Goal: Task Accomplishment & Management: Manage account settings

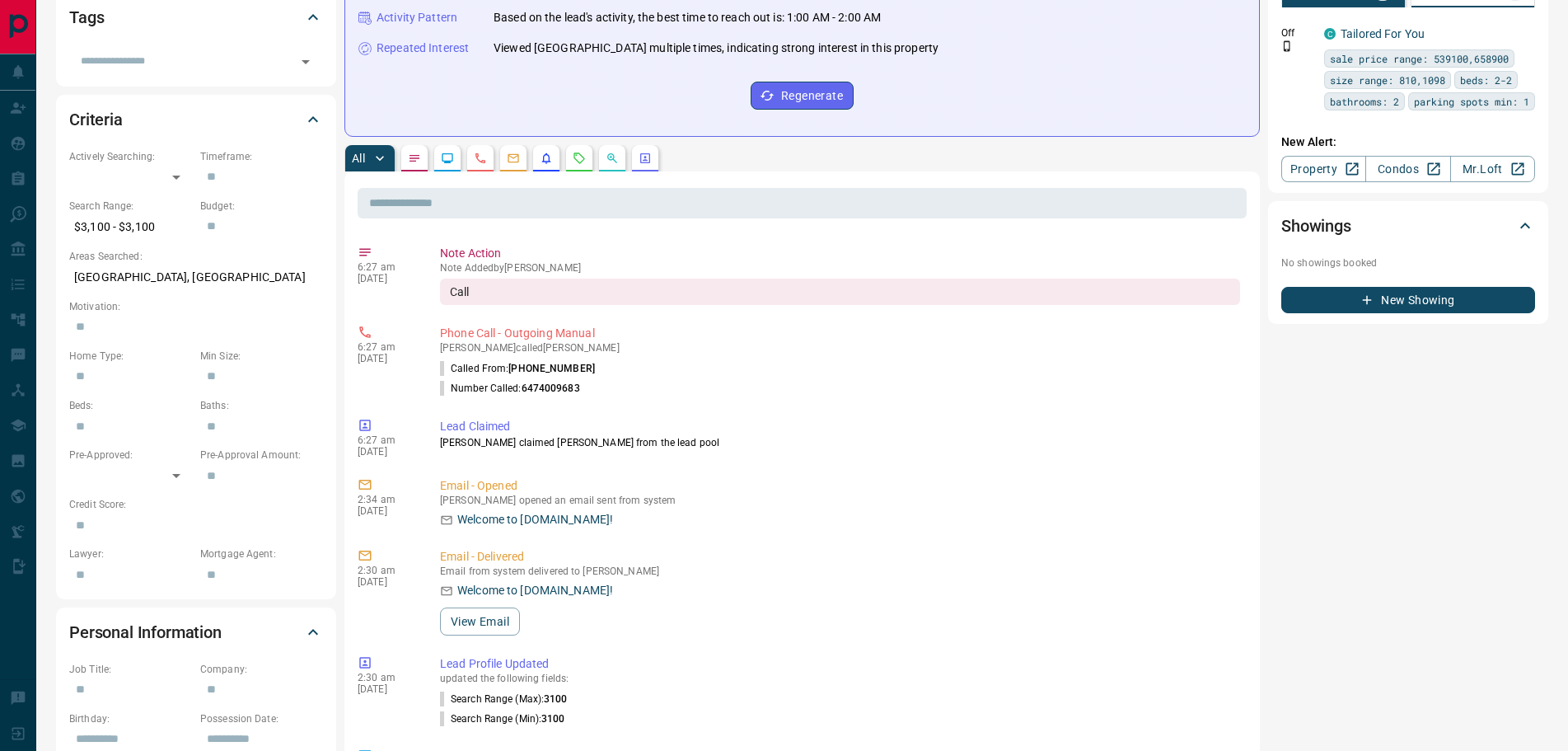
scroll to position [577, 0]
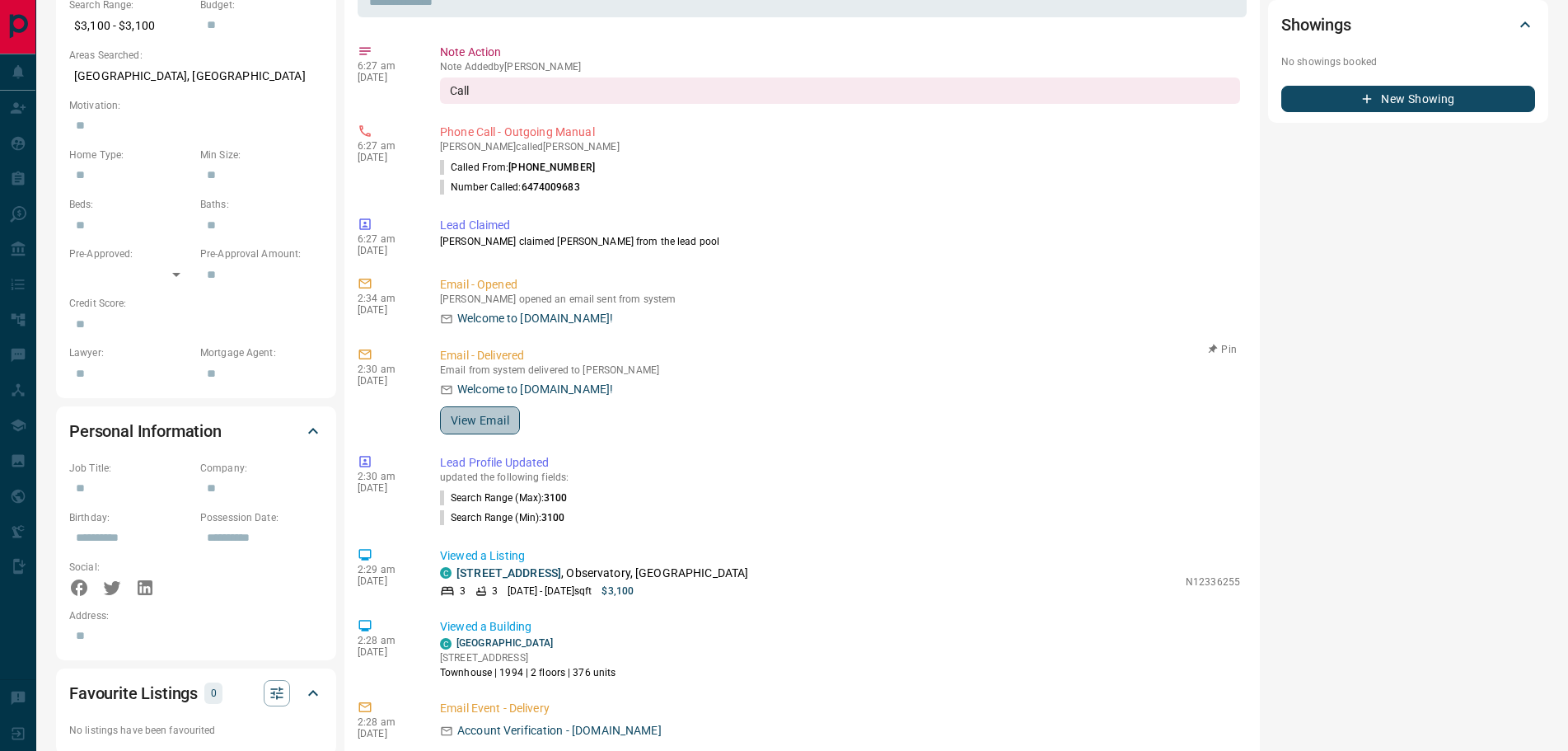
click at [492, 416] on button "View Email" at bounding box center [480, 420] width 80 height 28
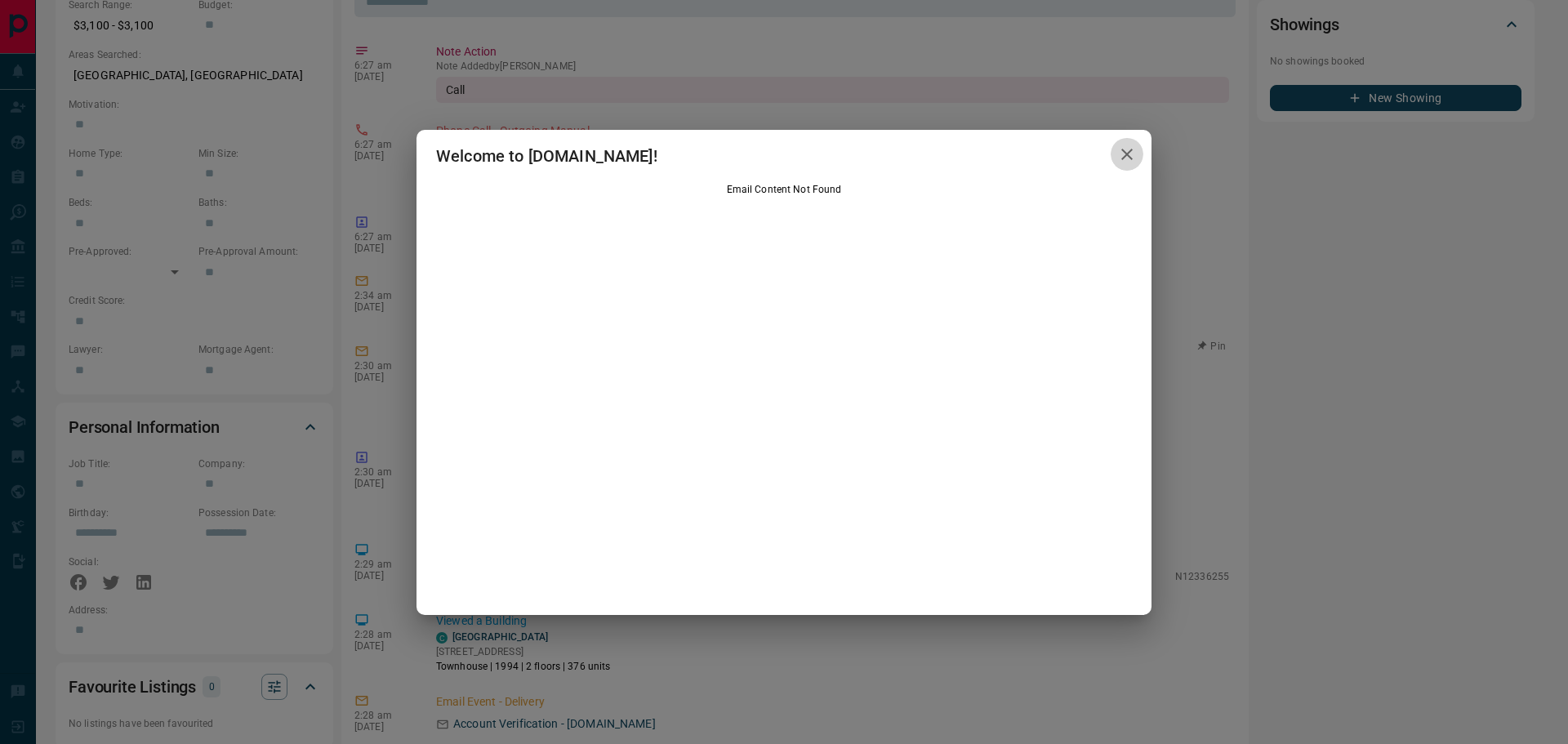
click at [1129, 155] on icon "button" at bounding box center [1127, 154] width 20 height 20
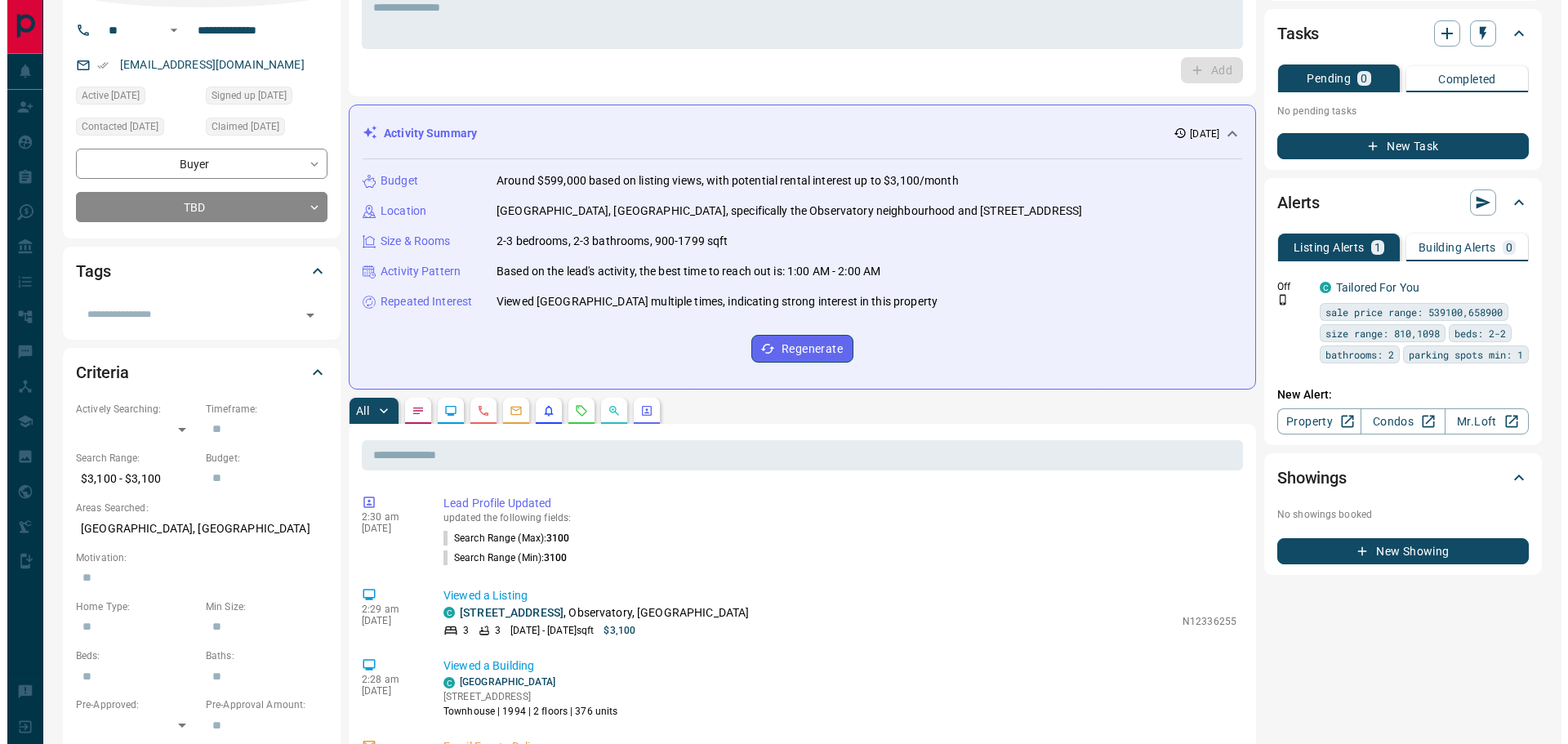
scroll to position [0, 0]
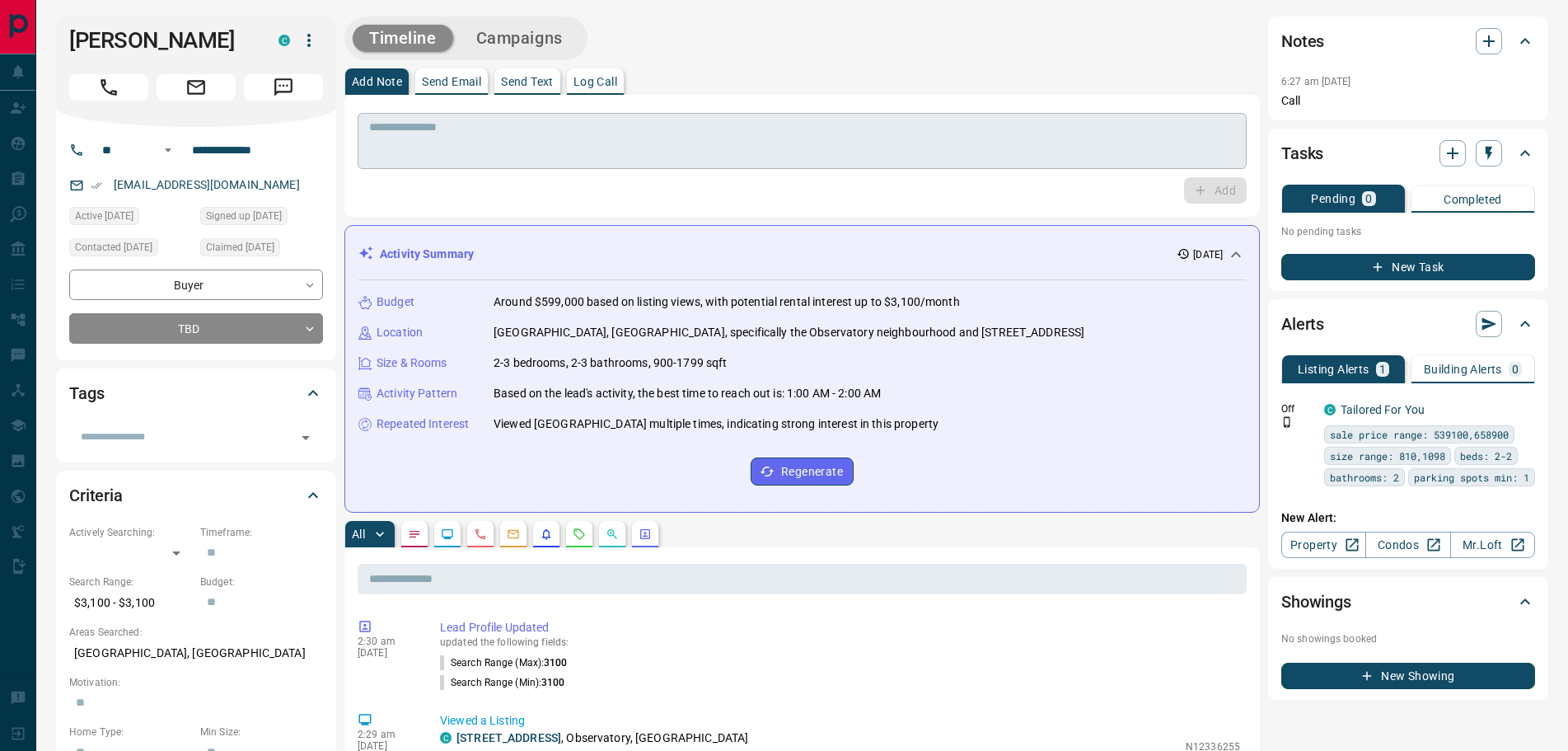
click at [431, 153] on textarea at bounding box center [801, 142] width 866 height 42
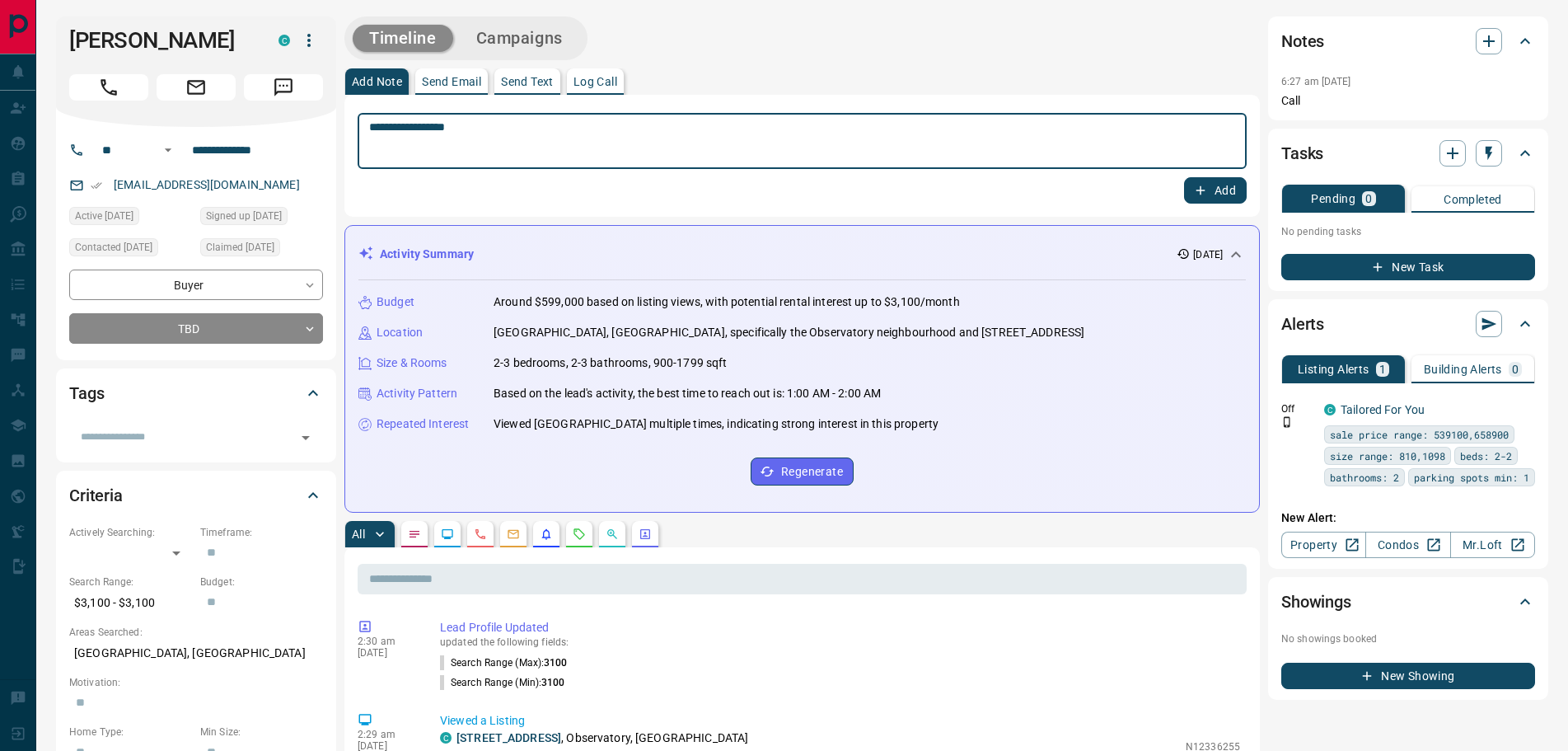
type textarea "**********"
click at [1212, 187] on button "Add" at bounding box center [1215, 190] width 63 height 26
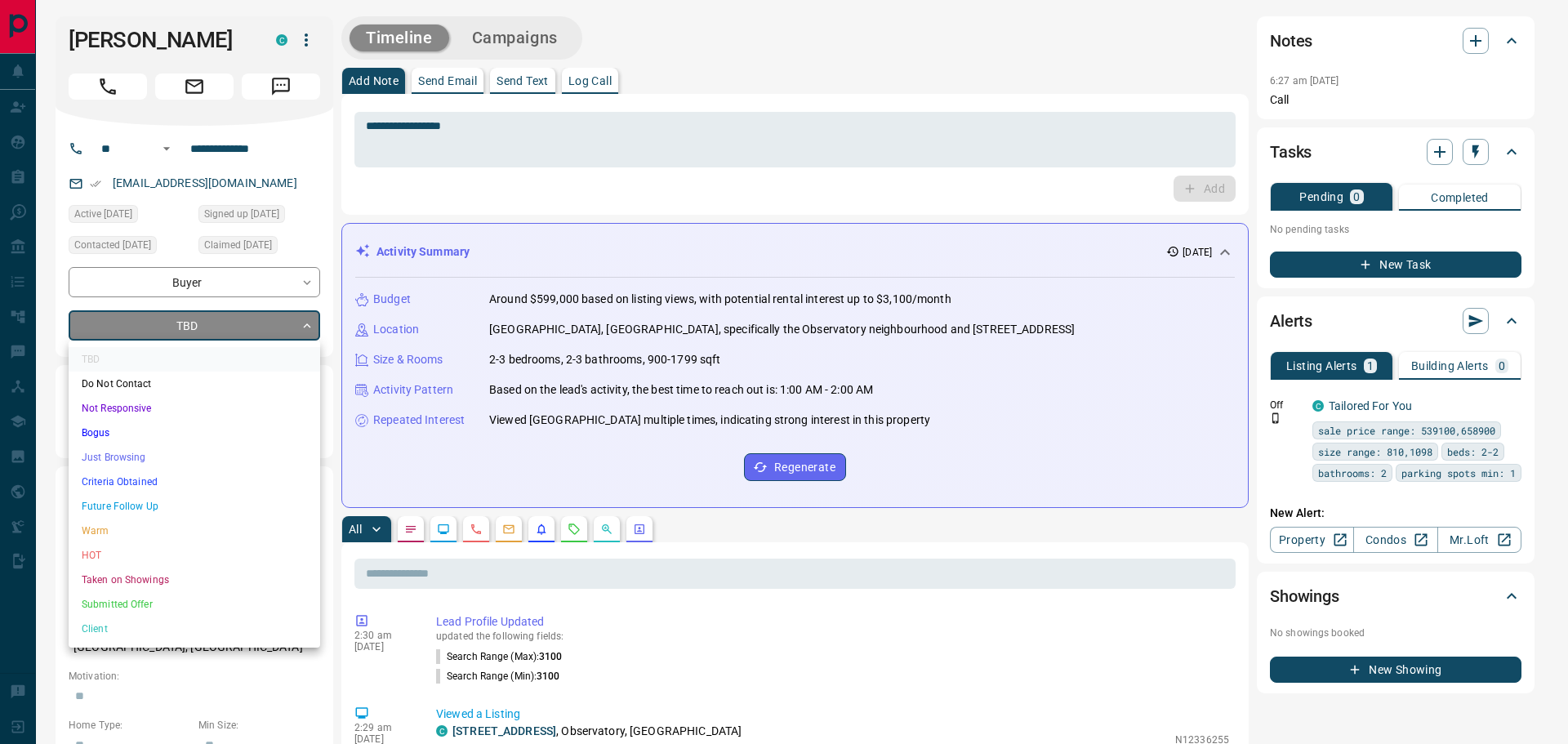
click at [105, 512] on li "Future Follow Up" at bounding box center [195, 506] width 252 height 25
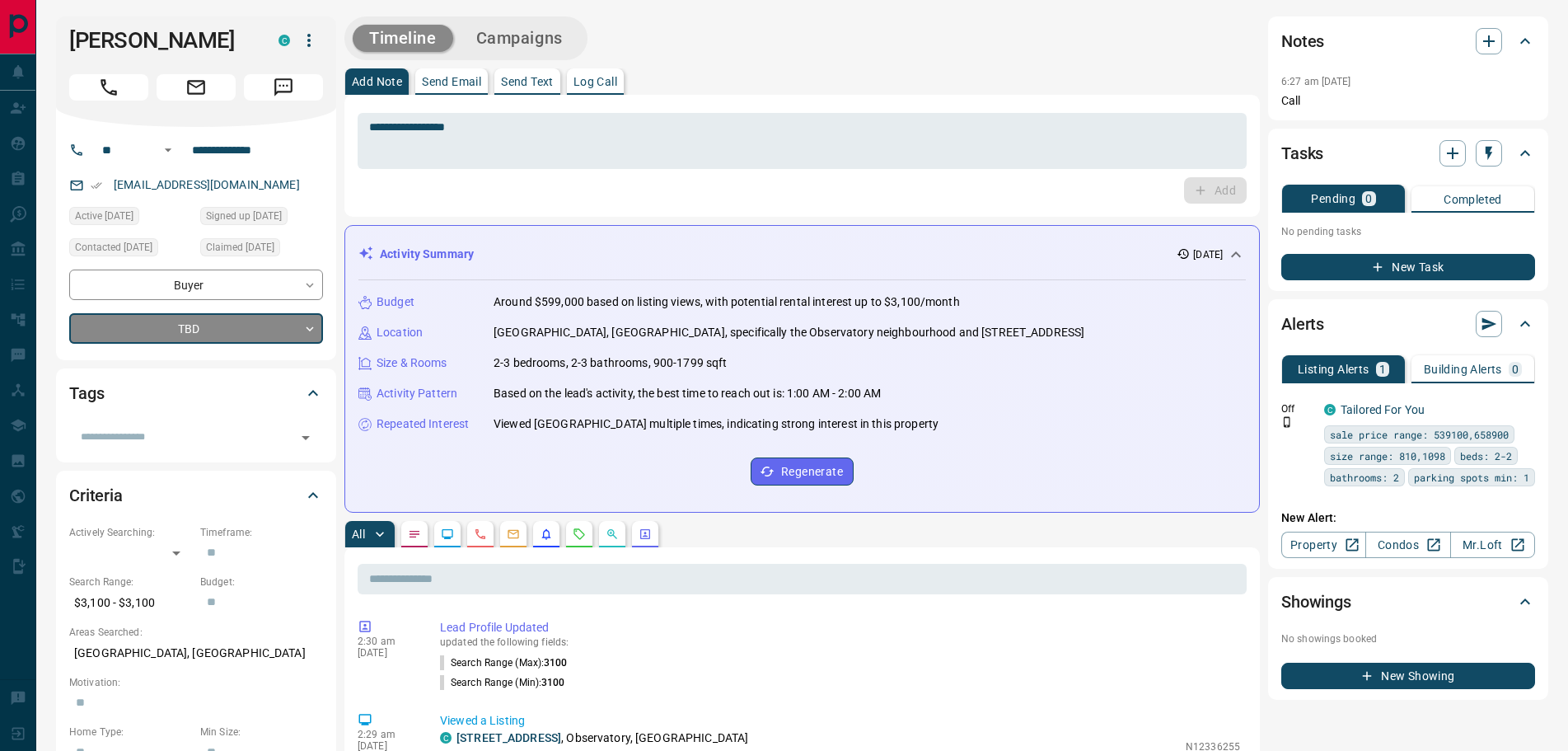
type input "*"
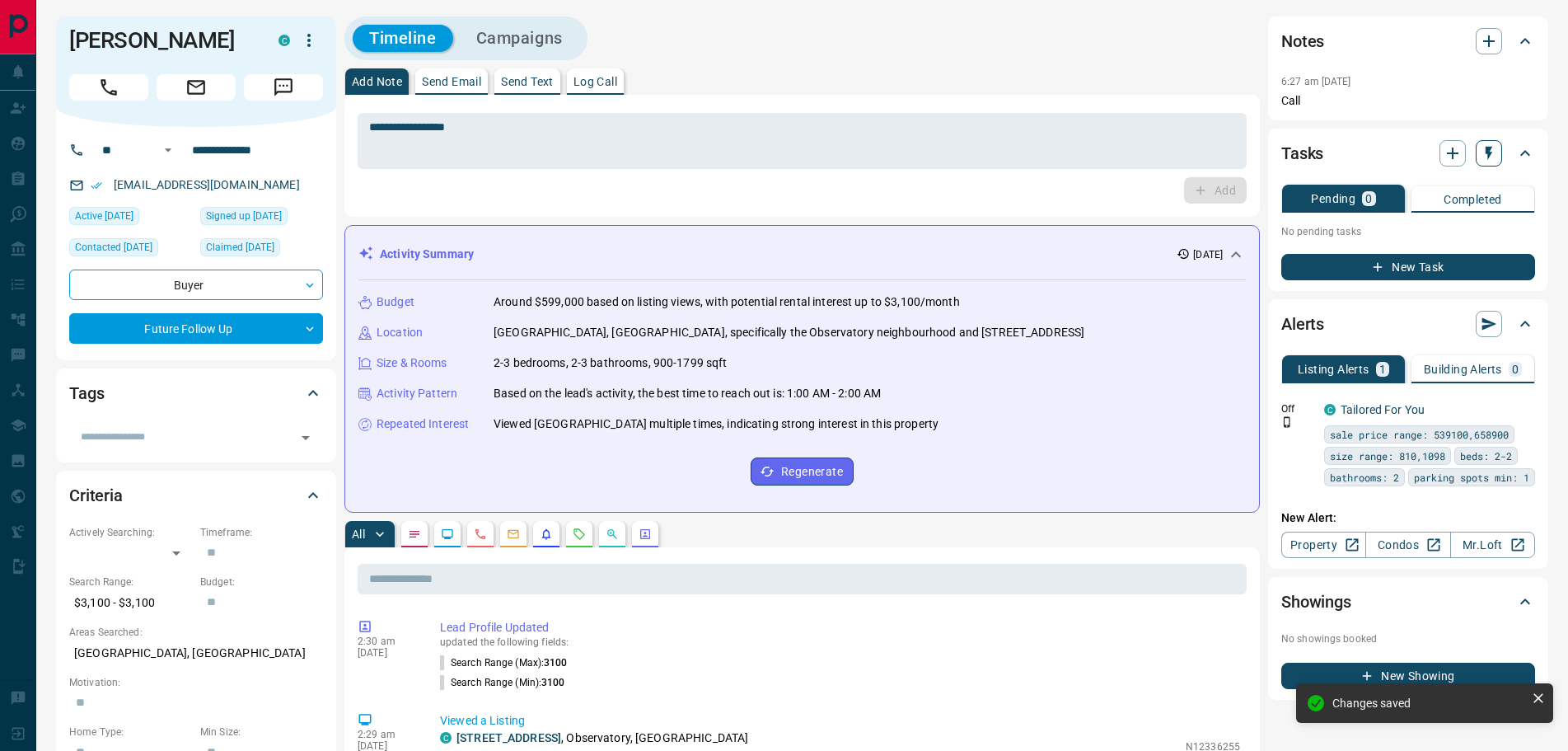
click at [1485, 160] on icon "button" at bounding box center [1489, 153] width 16 height 16
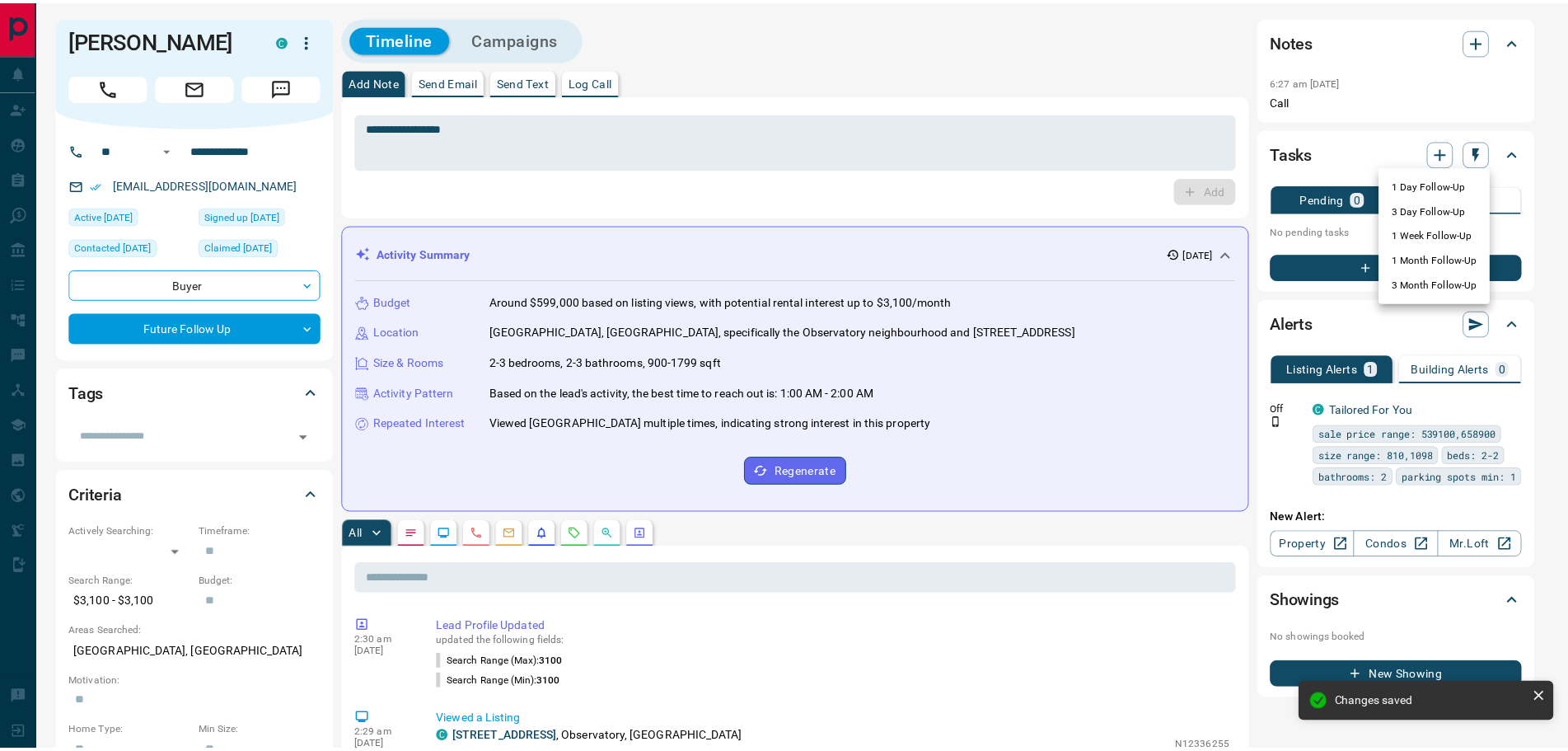
scroll to position [544, 0]
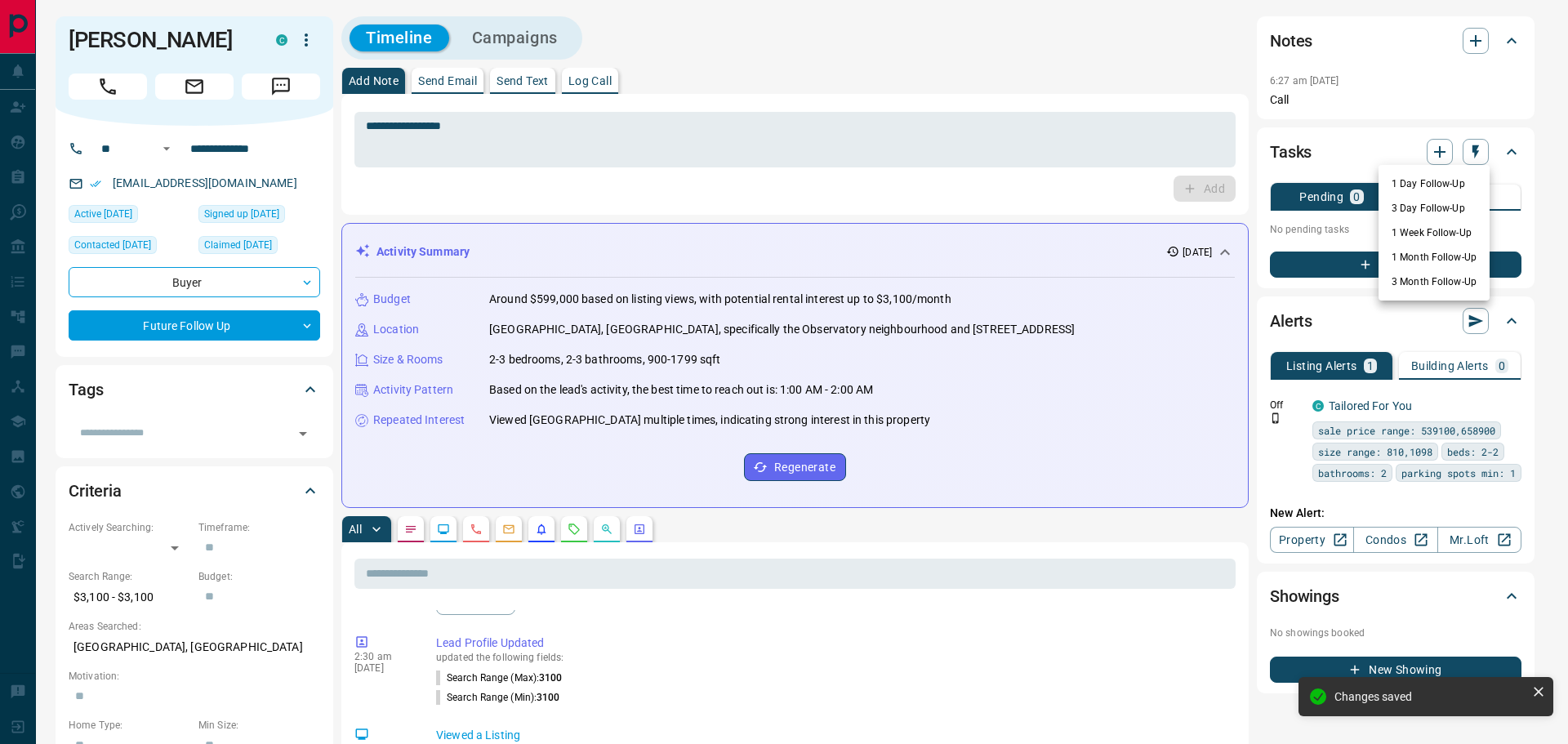
click at [1410, 213] on li "3 Day Follow-Up" at bounding box center [1433, 208] width 111 height 25
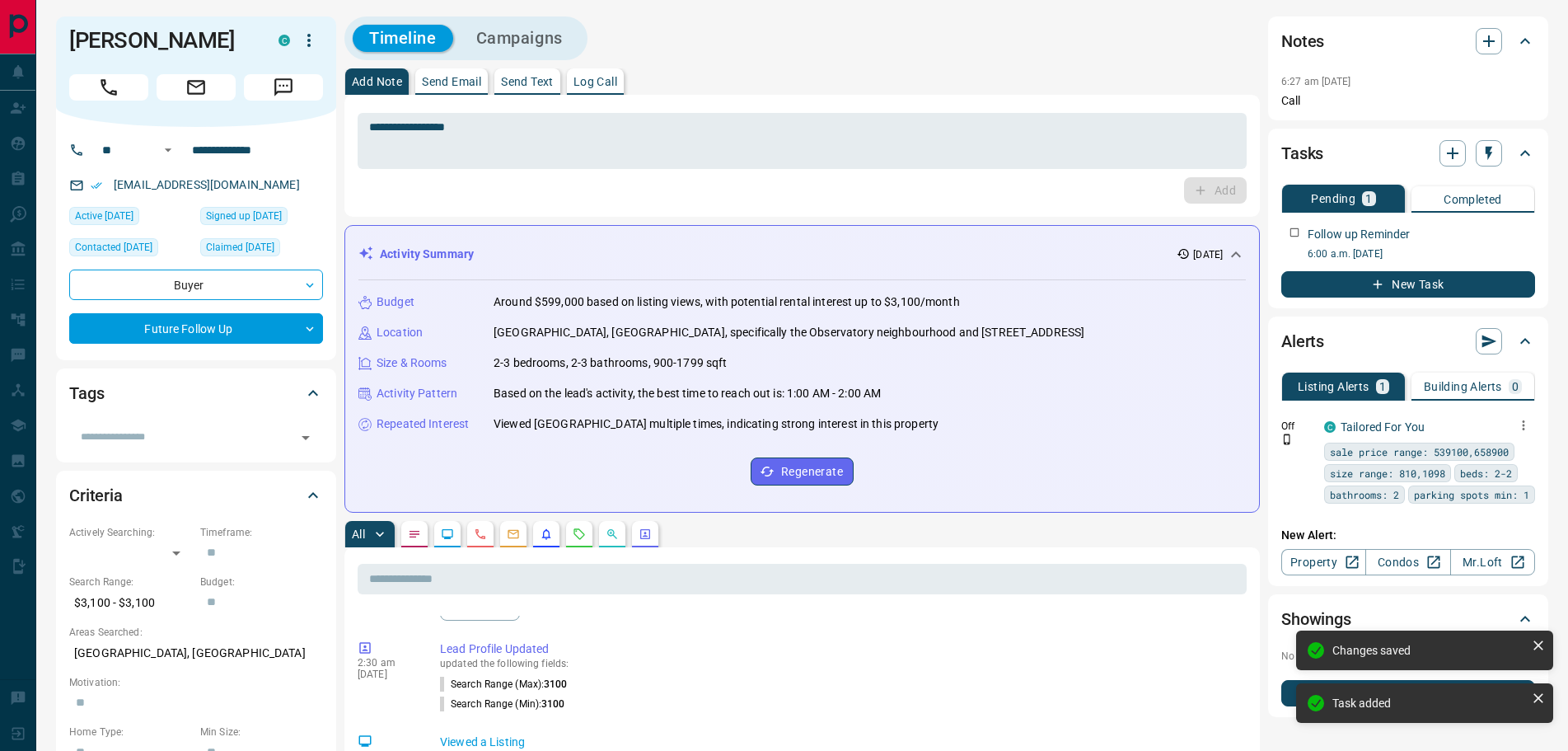
click at [1522, 430] on icon "button" at bounding box center [1523, 425] width 14 height 14
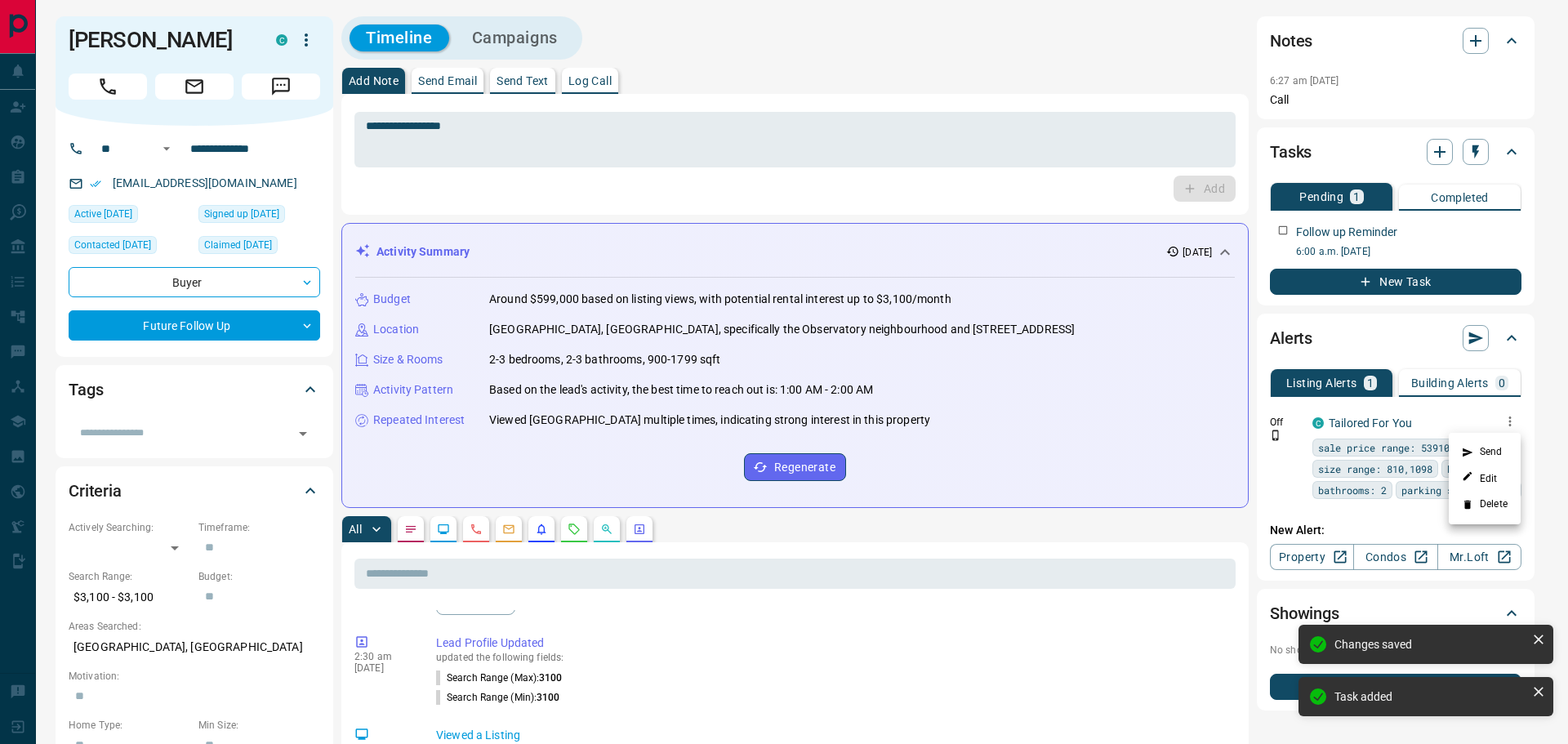
click at [1474, 507] on li "Delete" at bounding box center [1484, 504] width 72 height 26
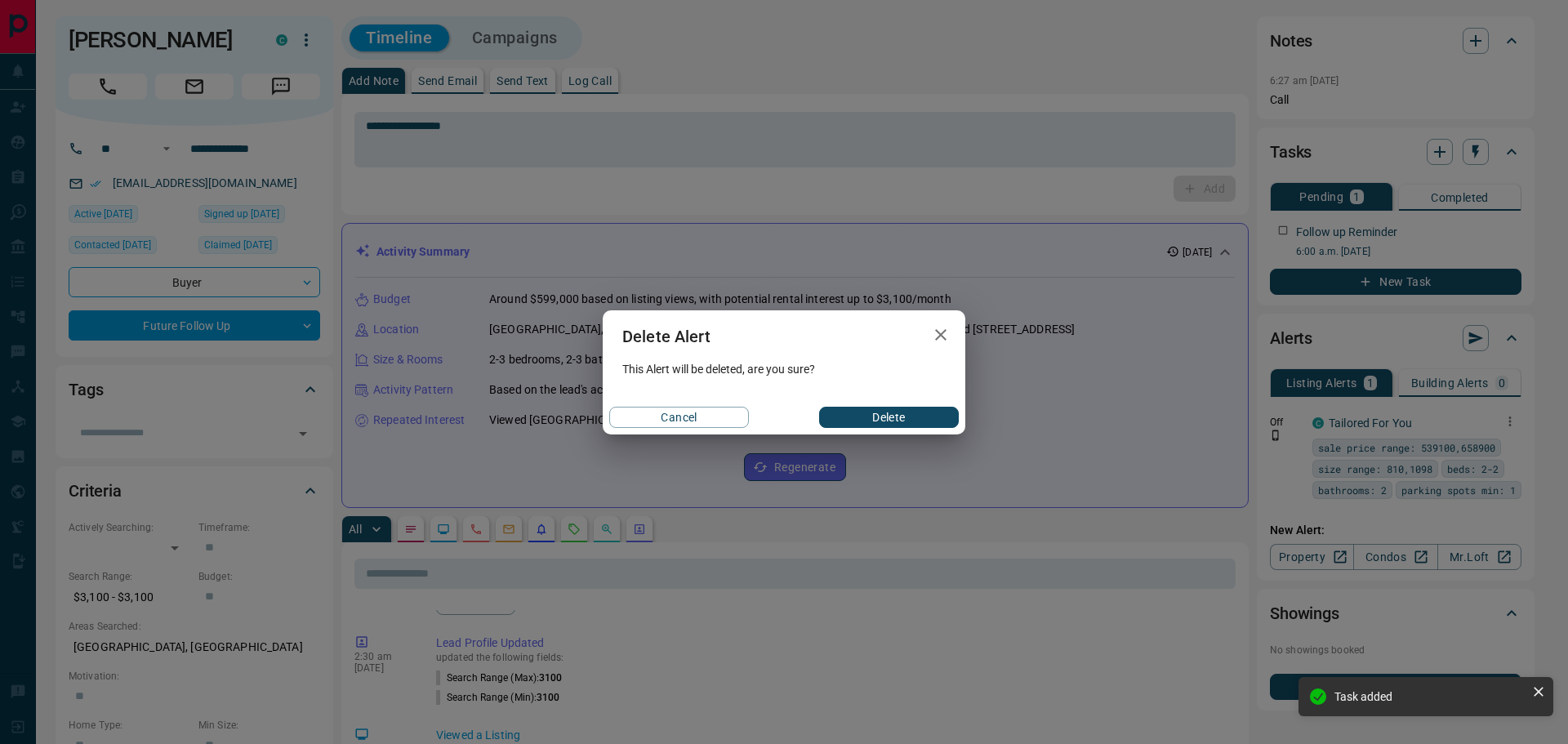
click at [902, 416] on button "Delete" at bounding box center [889, 417] width 139 height 21
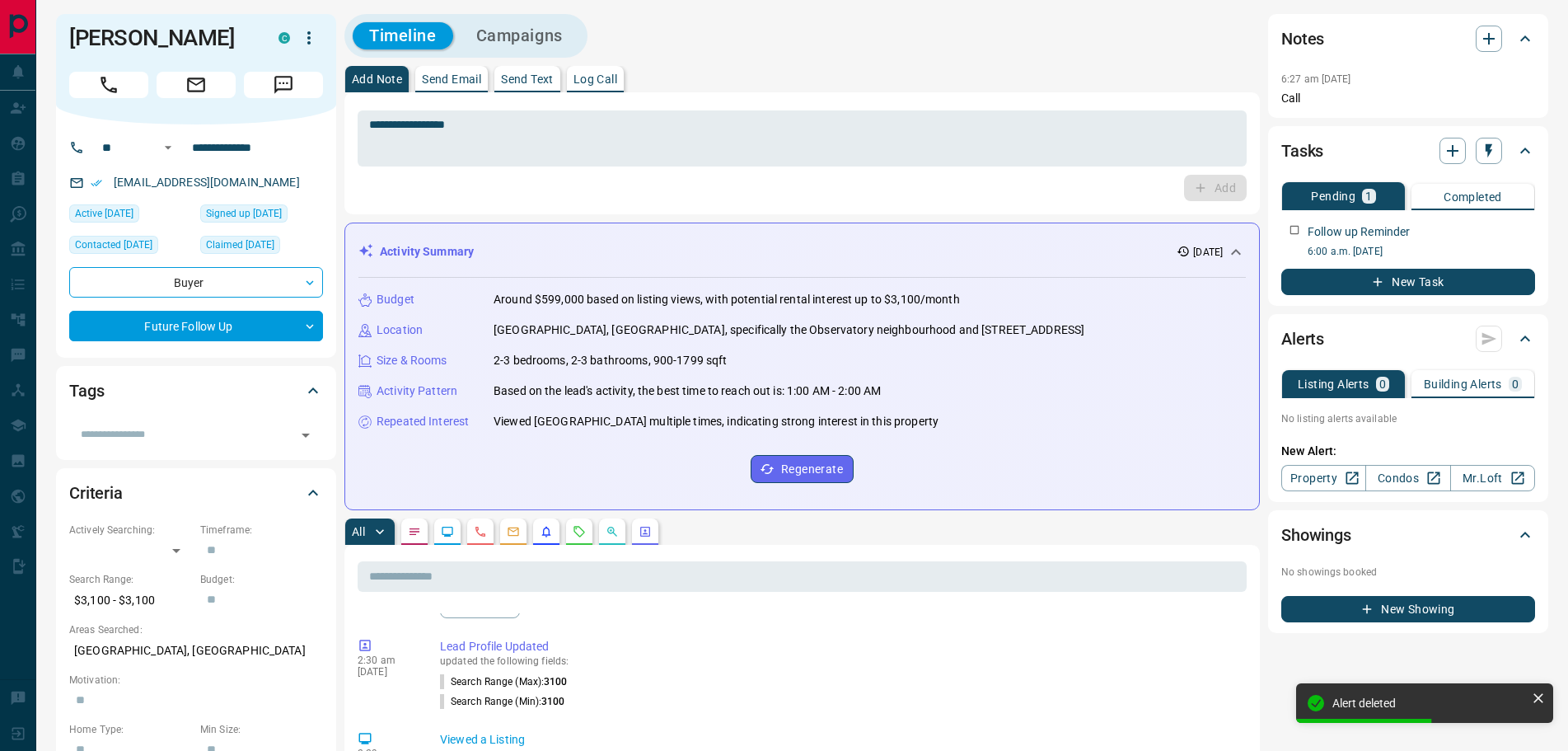
scroll to position [0, 0]
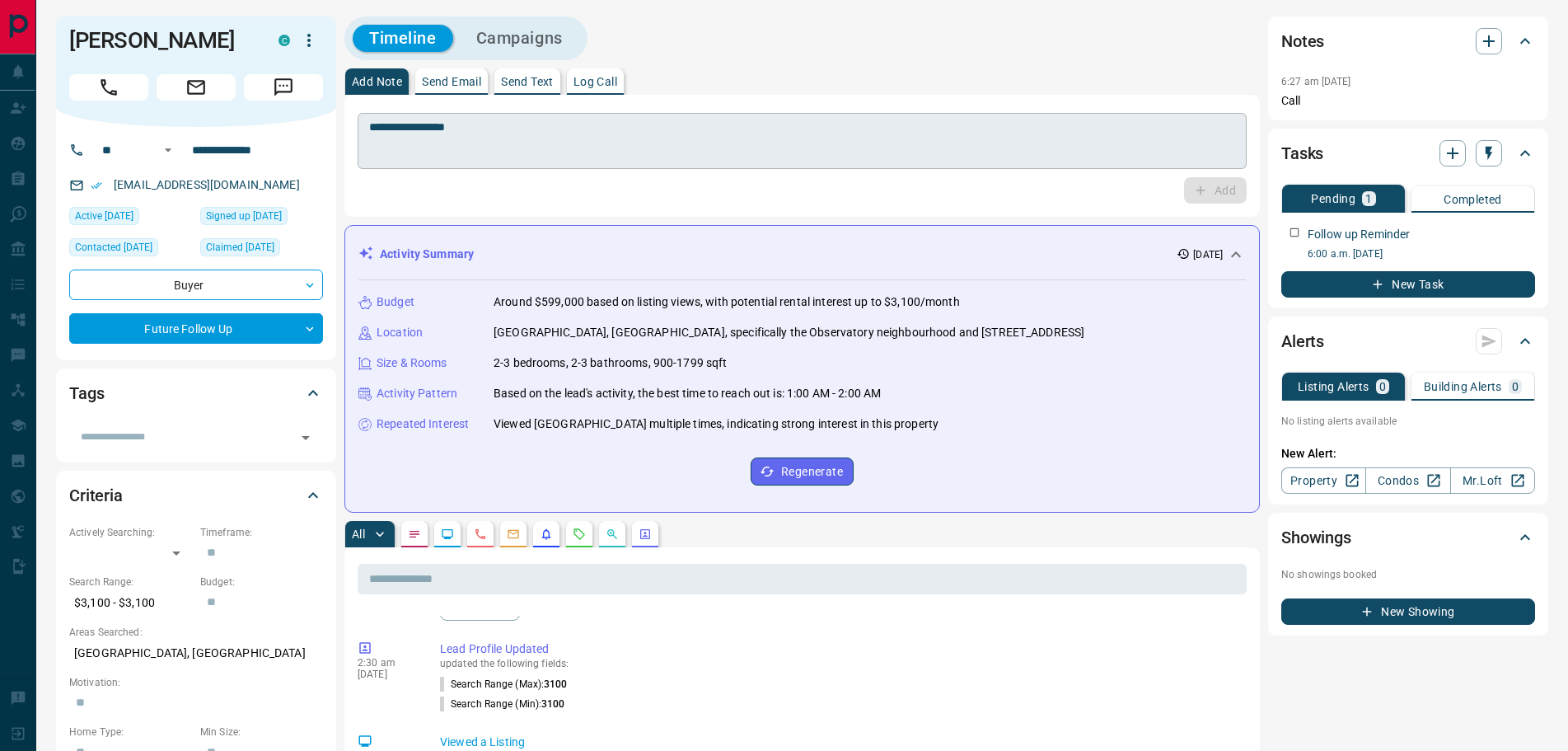
click at [525, 129] on textarea "**********" at bounding box center [801, 142] width 866 height 42
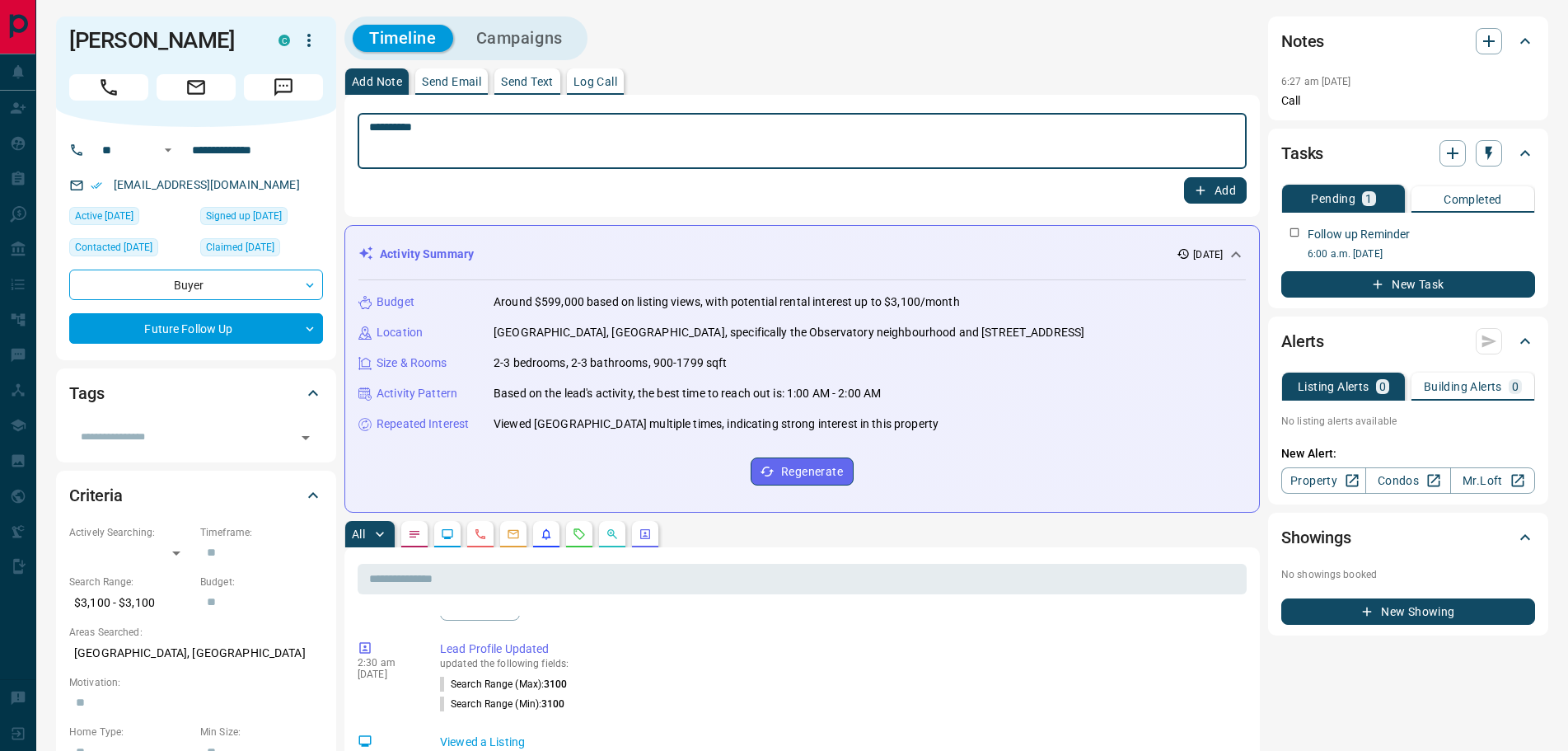
type textarea "*********"
click at [1201, 192] on icon "button" at bounding box center [1200, 190] width 9 height 9
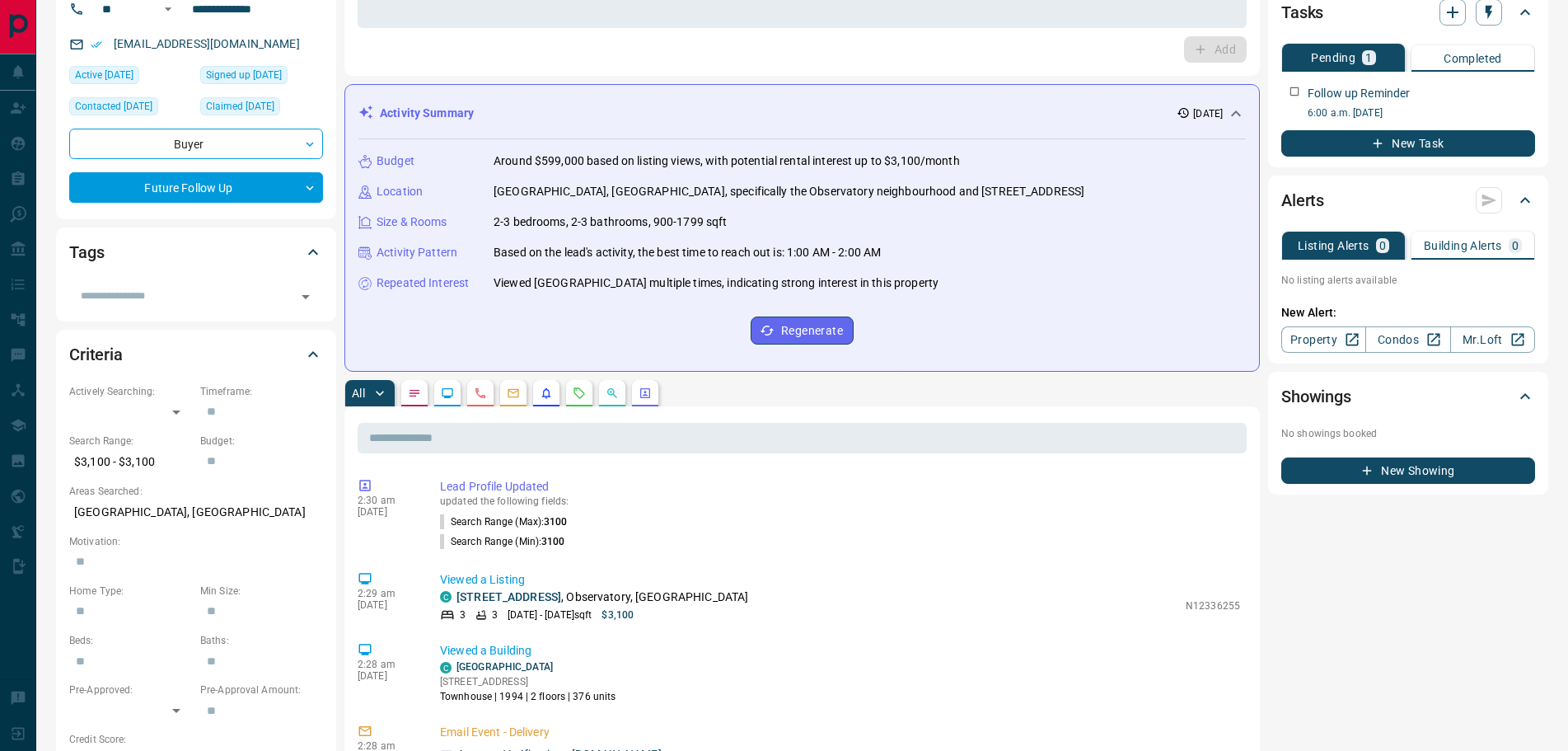
scroll to position [329, 0]
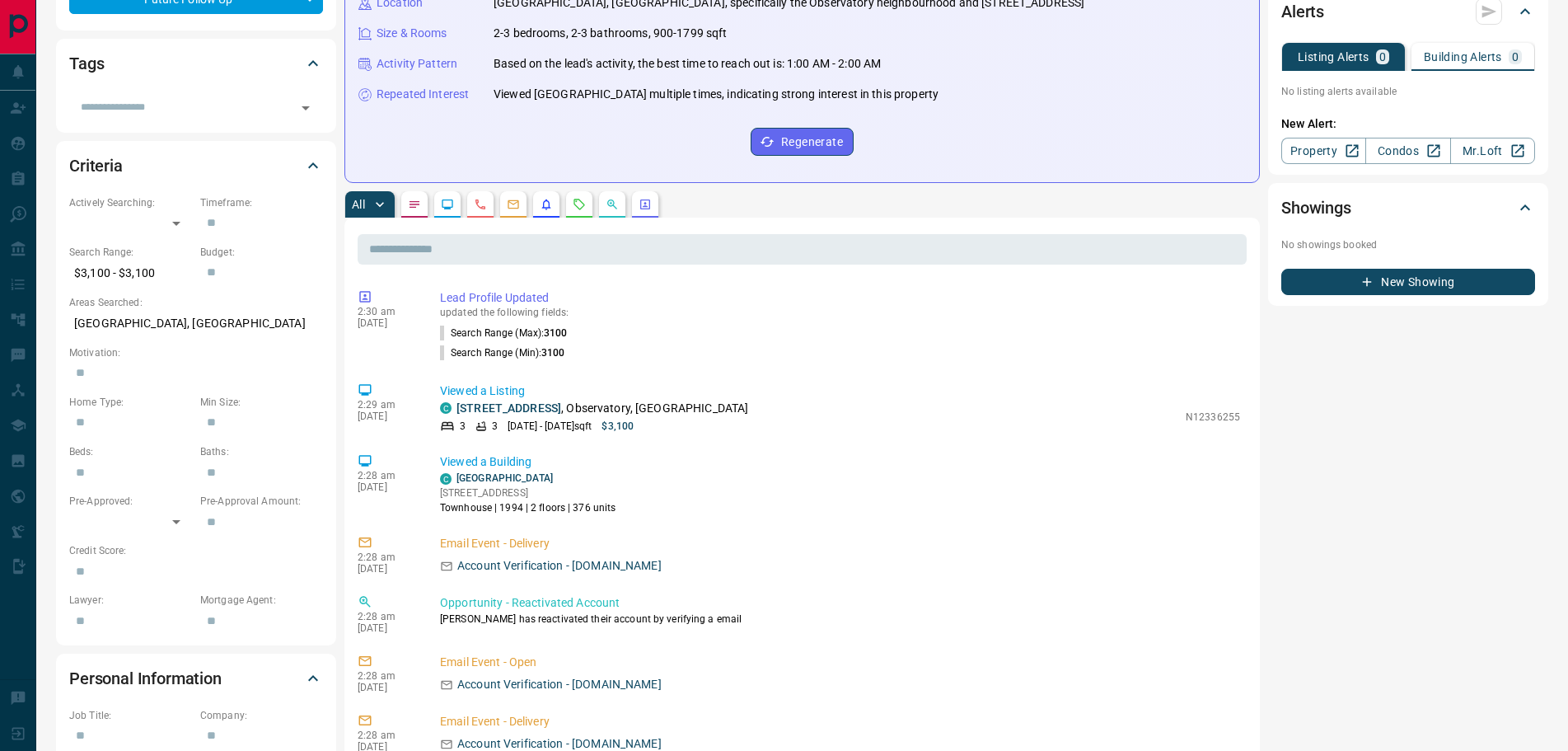
click at [425, 203] on button "button" at bounding box center [414, 204] width 26 height 26
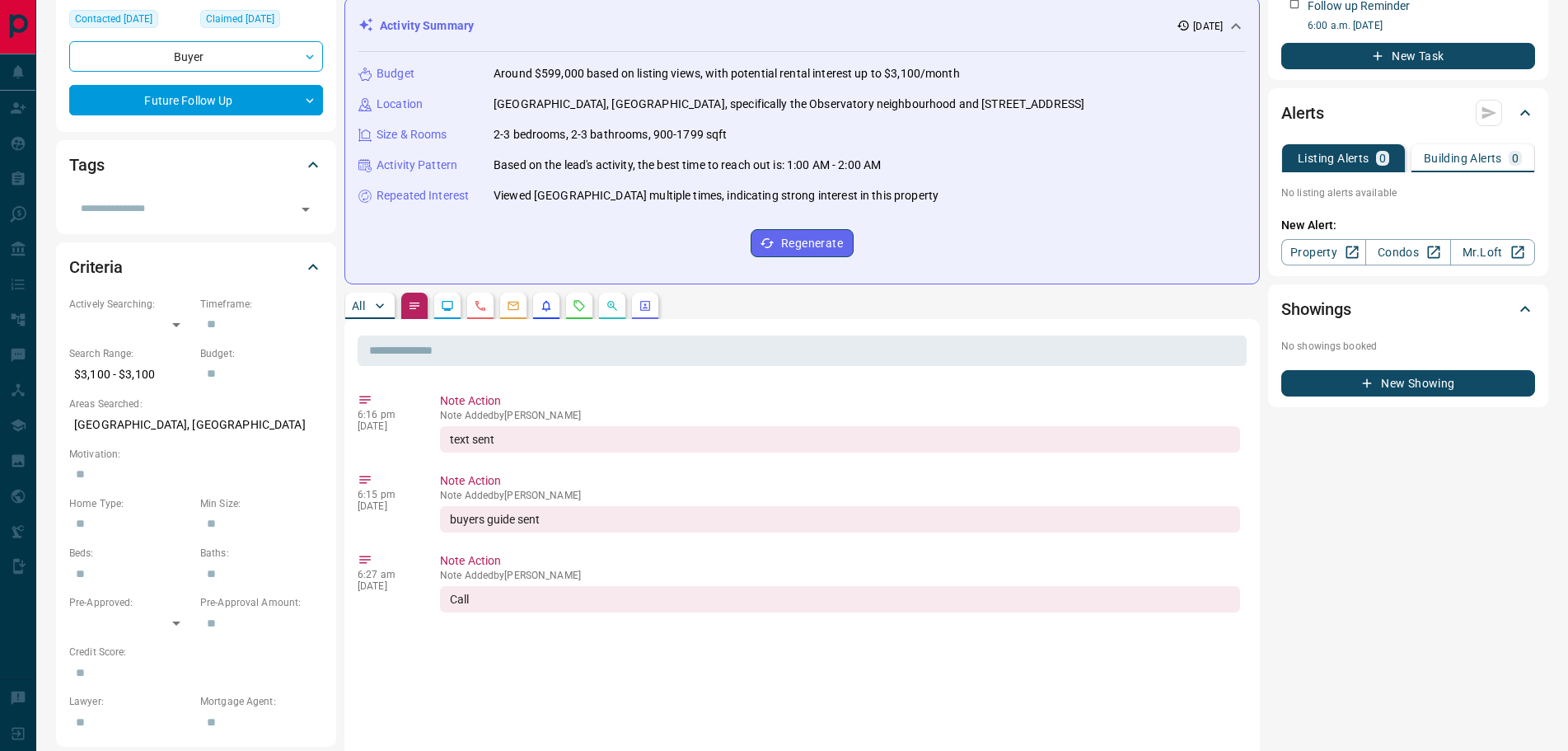
scroll to position [247, 0]
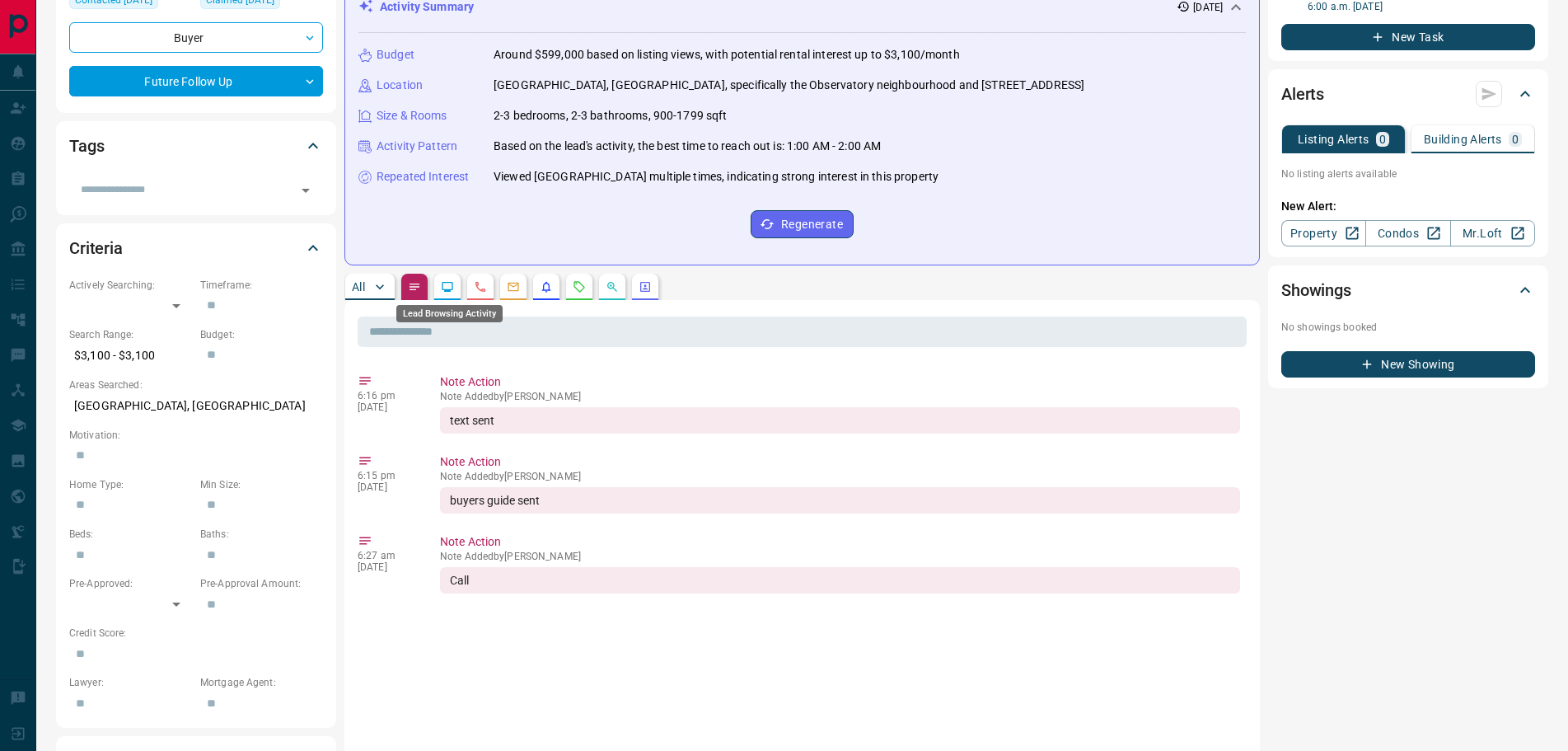
click at [446, 287] on icon "Lead Browsing Activity" at bounding box center [448, 287] width 13 height 13
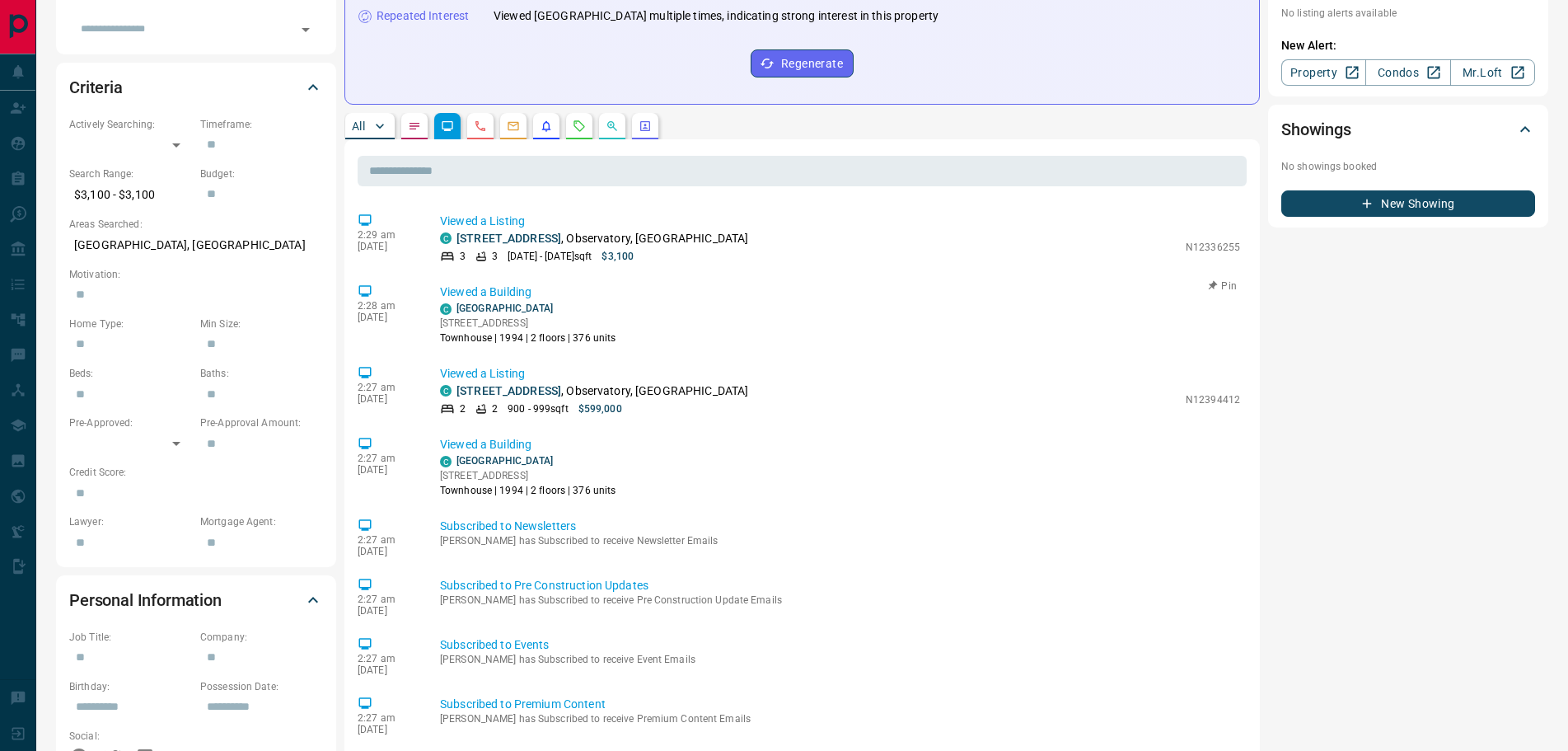
scroll to position [412, 0]
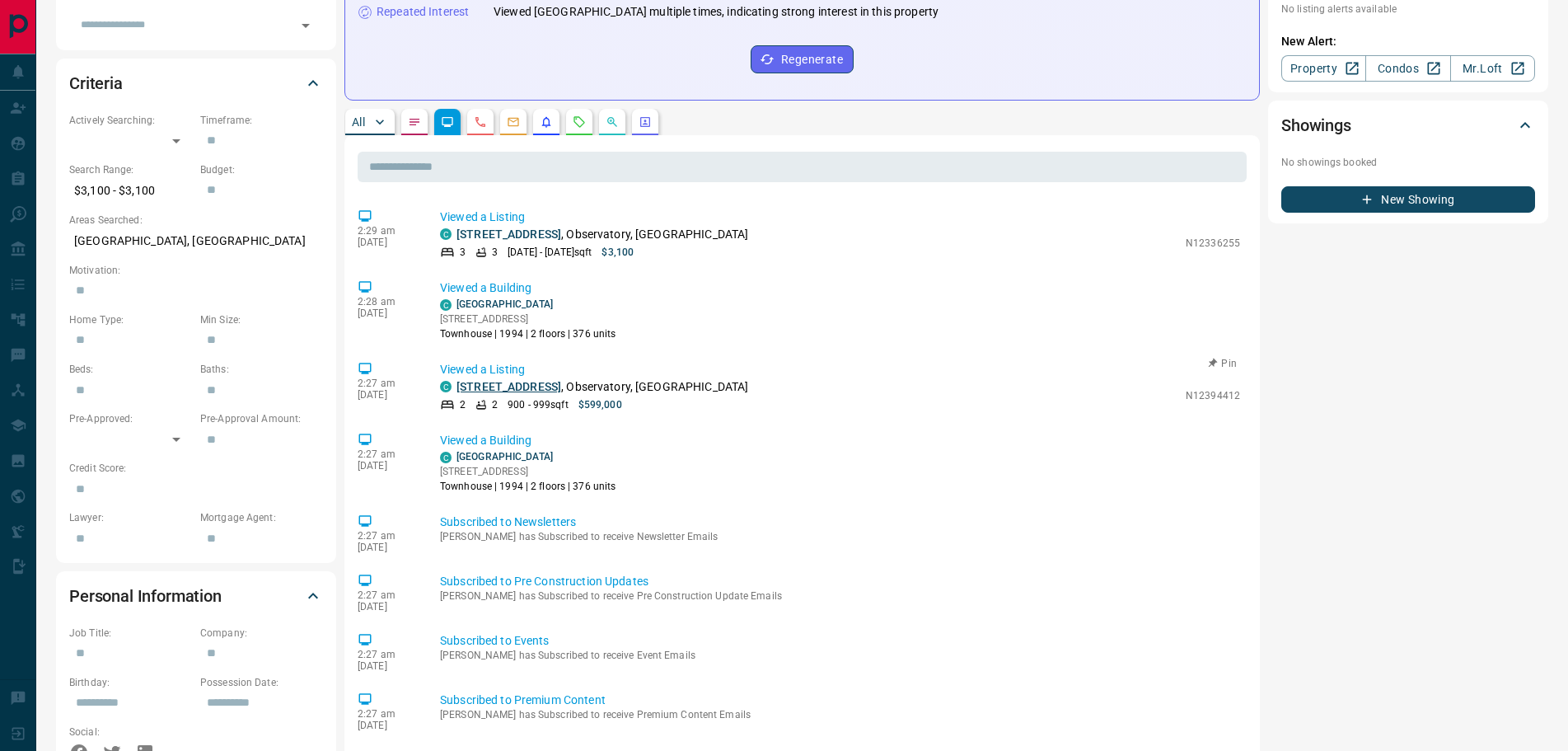
click at [535, 381] on link "[STREET_ADDRESS]" at bounding box center [509, 386] width 105 height 13
